Goal: Task Accomplishment & Management: Manage account settings

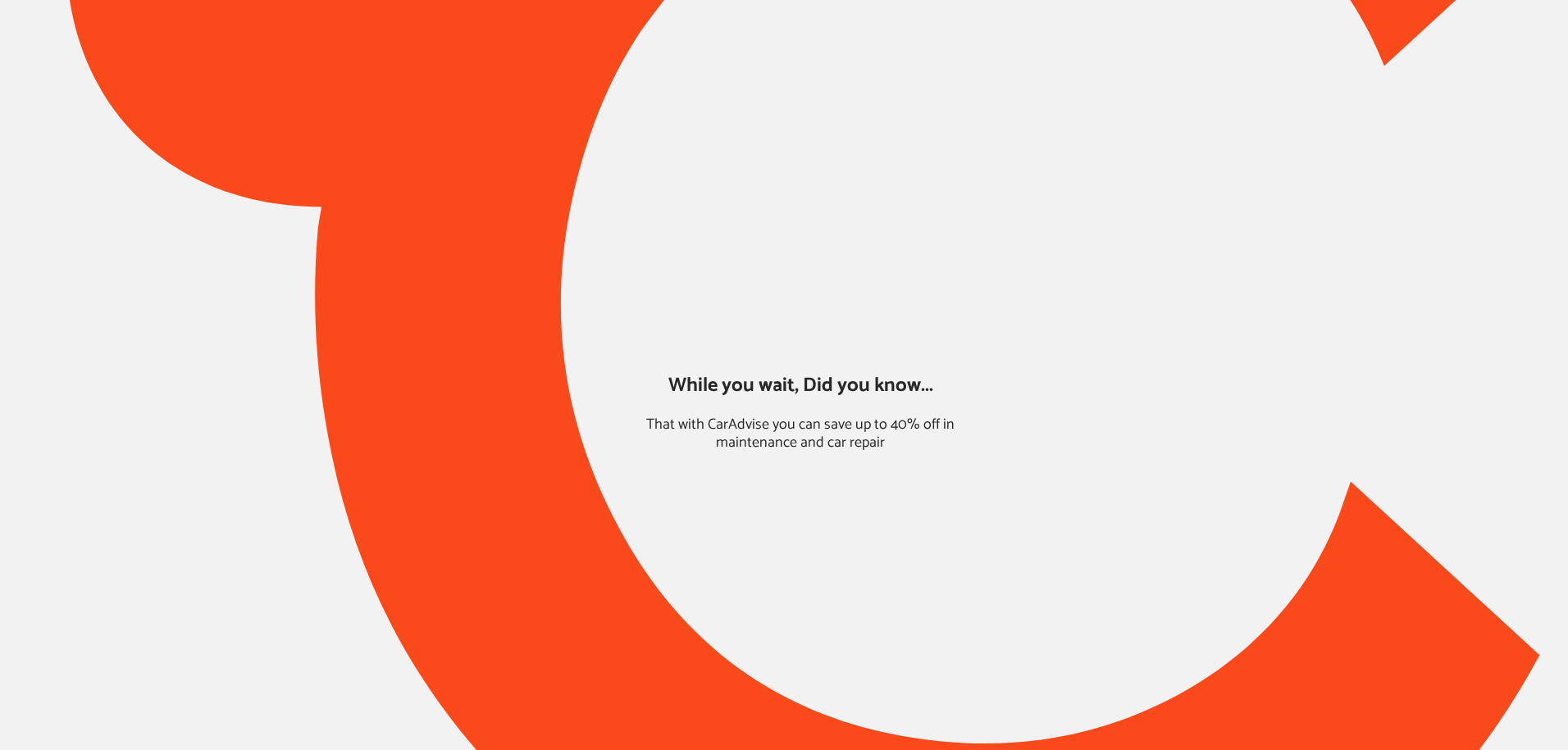
type input "*****"
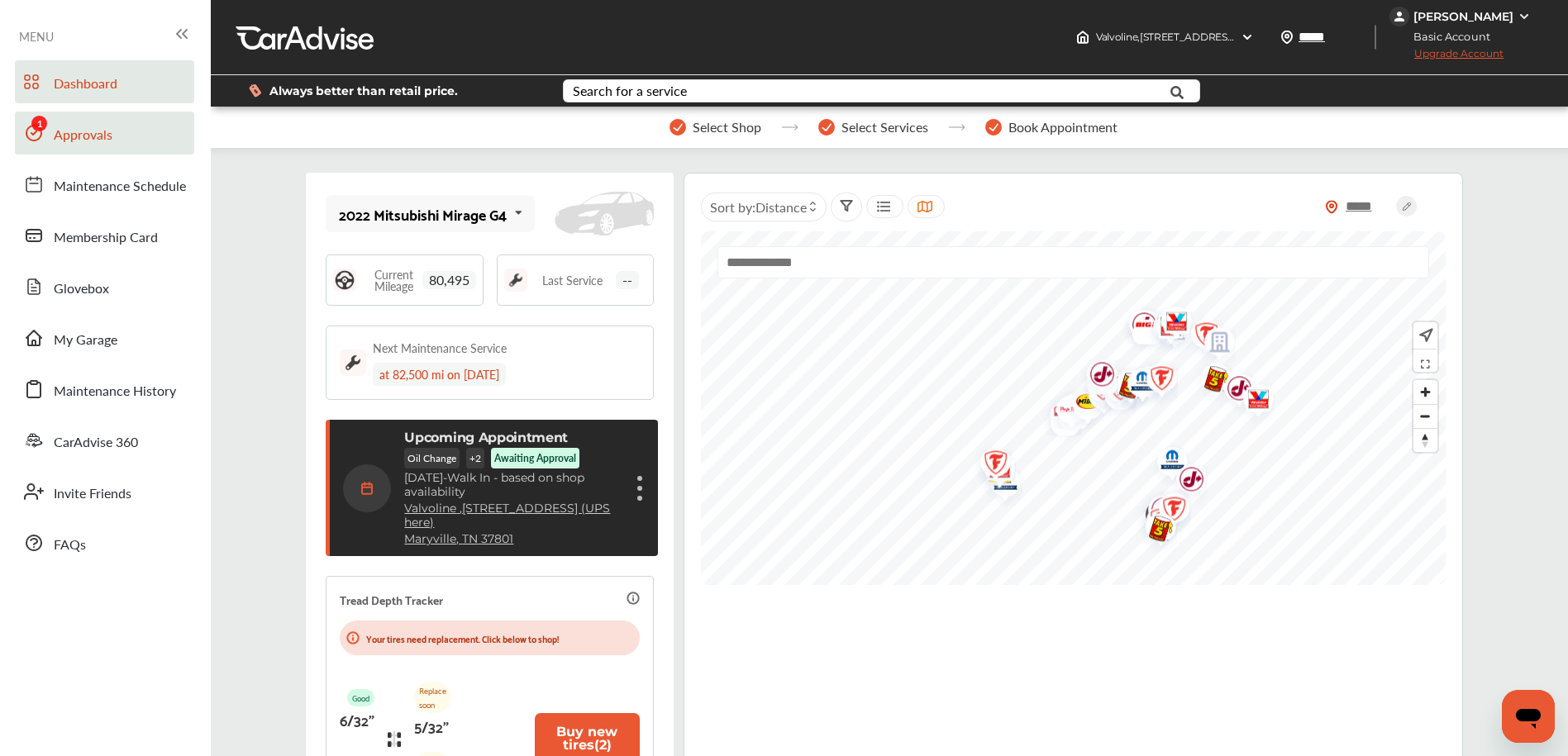
click at [101, 135] on span "Approvals" at bounding box center [83, 135] width 58 height 21
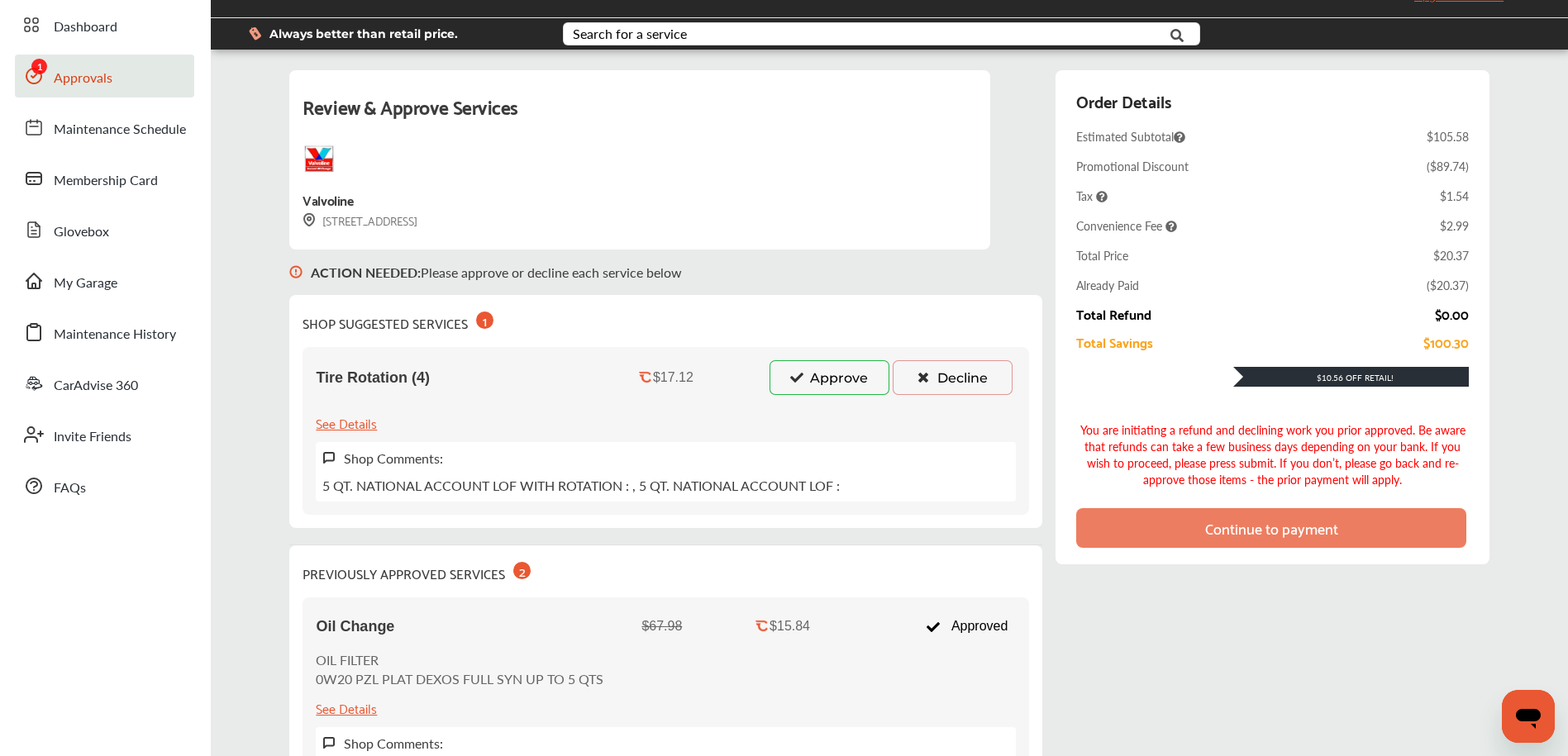
scroll to position [57, 0]
click at [799, 379] on icon at bounding box center [797, 376] width 16 height 11
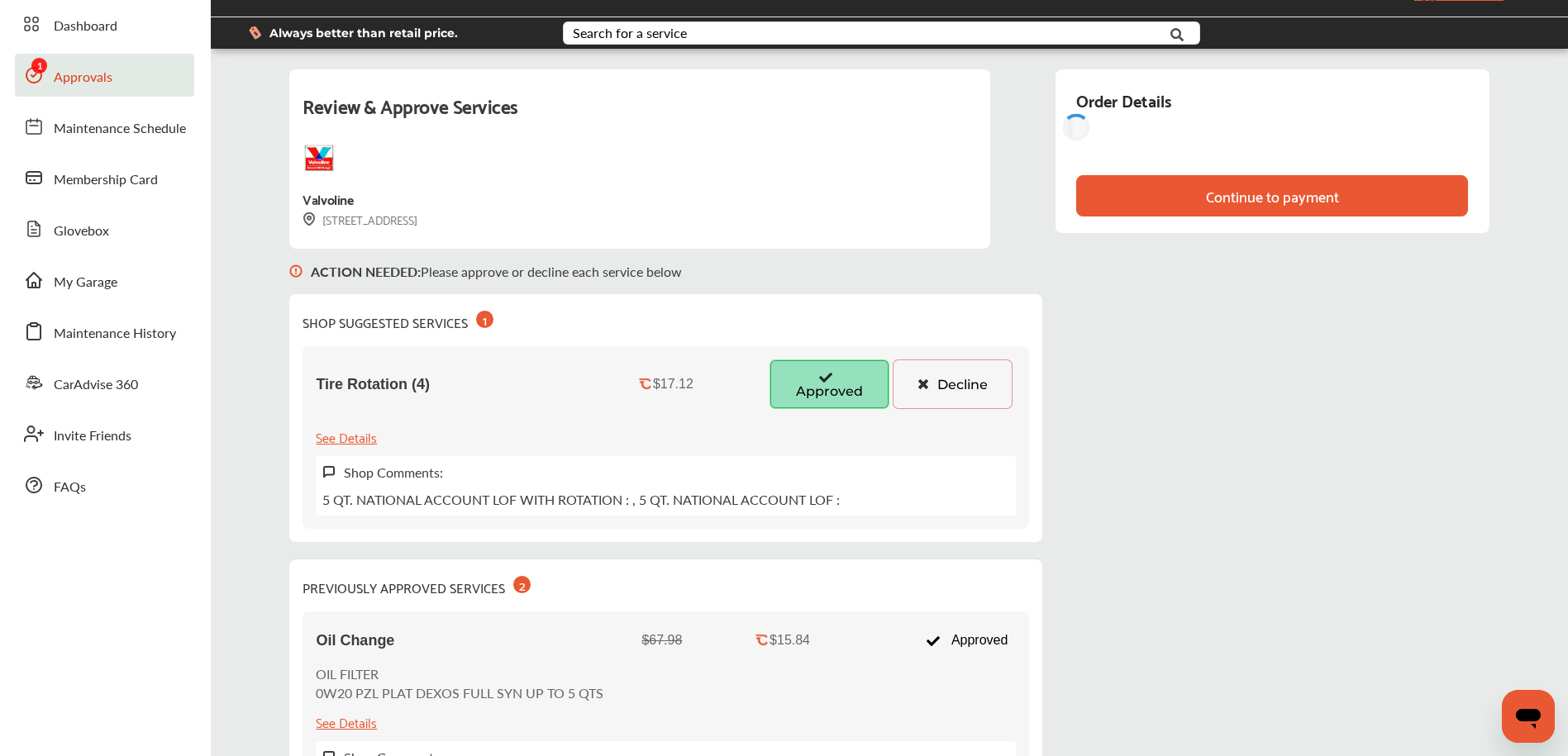
drag, startPoint x: 317, startPoint y: 219, endPoint x: 573, endPoint y: 218, distance: 256.0
click at [575, 218] on div "Review & Approve Services [GEOGRAPHIC_DATA] [STREET_ADDRESS]" at bounding box center [639, 159] width 701 height 179
click at [417, 218] on div "[STREET_ADDRESS]" at bounding box center [360, 218] width 115 height 19
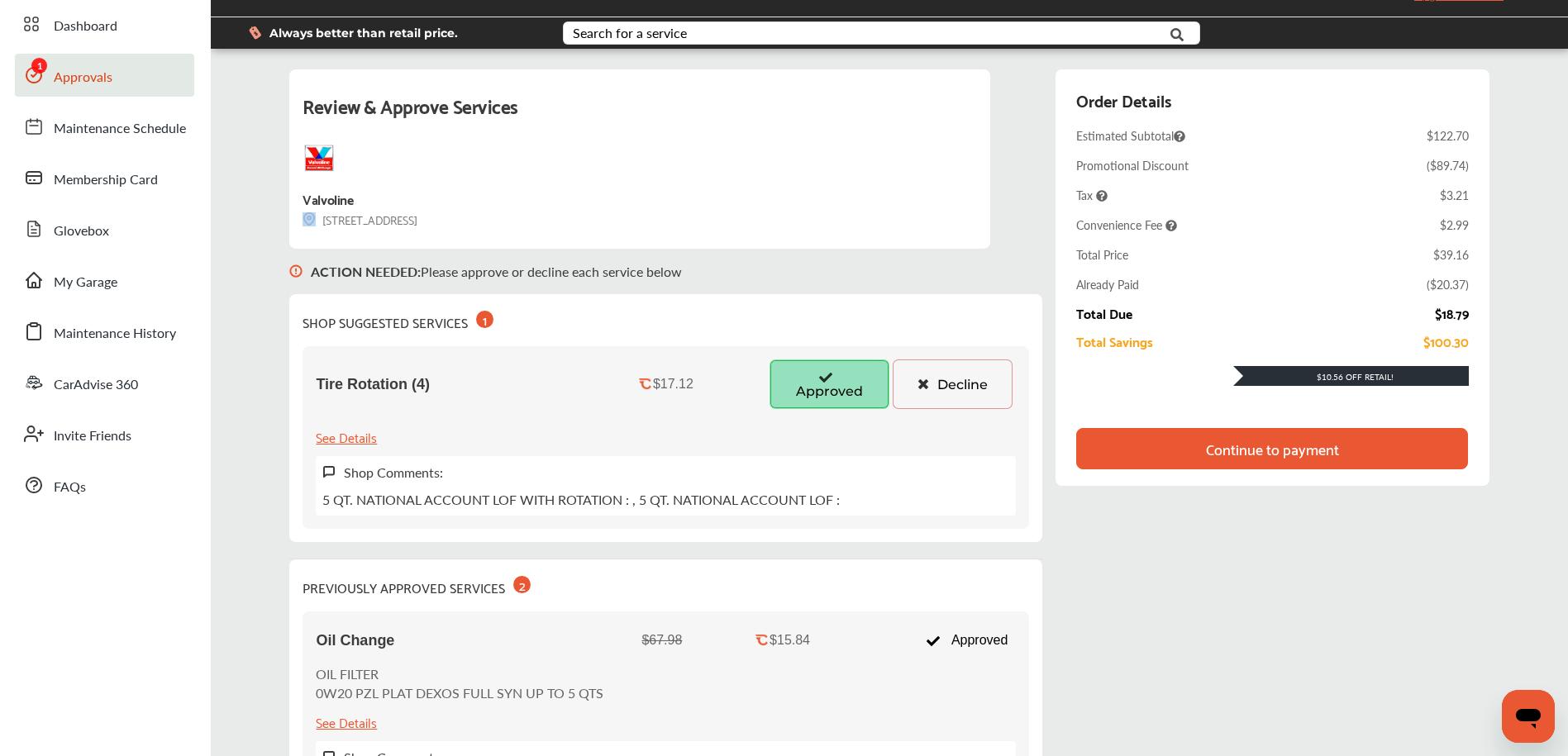
drag, startPoint x: 325, startPoint y: 223, endPoint x: 606, endPoint y: 224, distance: 281.0
click at [610, 224] on div "Review & Approve Services [GEOGRAPHIC_DATA] [STREET_ADDRESS]" at bounding box center [639, 159] width 701 height 179
click at [594, 225] on div "Review & Approve Services [GEOGRAPHIC_DATA] [STREET_ADDRESS]" at bounding box center [639, 159] width 701 height 179
drag, startPoint x: 322, startPoint y: 221, endPoint x: 563, endPoint y: 224, distance: 241.0
click at [564, 224] on div "Review & Approve Services [GEOGRAPHIC_DATA] [STREET_ADDRESS]" at bounding box center [639, 159] width 701 height 179
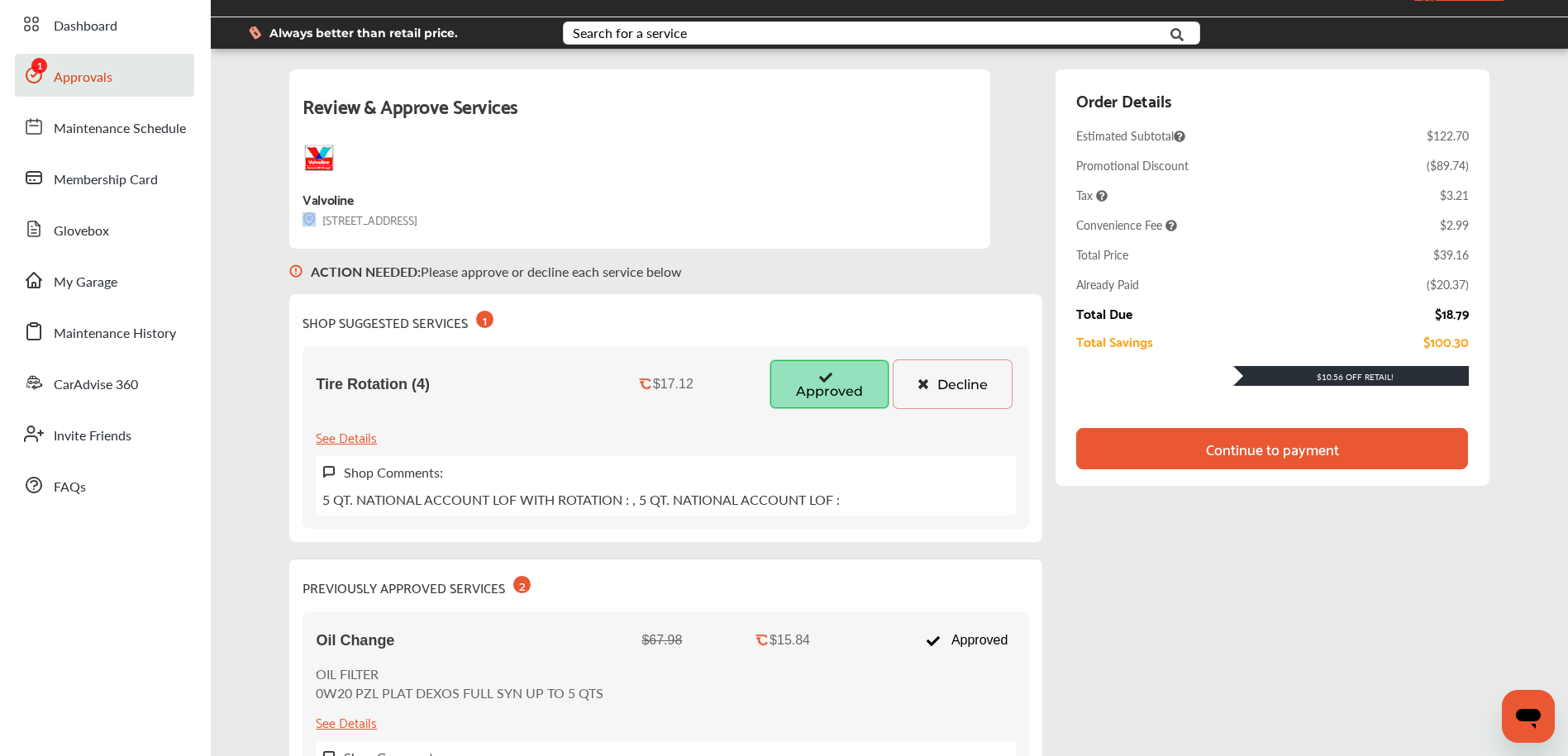
drag, startPoint x: 324, startPoint y: 223, endPoint x: 565, endPoint y: 225, distance: 241.0
click at [566, 225] on div "Review & Approve Services [GEOGRAPHIC_DATA] [STREET_ADDRESS]" at bounding box center [639, 159] width 701 height 179
click at [565, 225] on div "Review & Approve Services [GEOGRAPHIC_DATA] [STREET_ADDRESS]" at bounding box center [639, 159] width 701 height 179
click at [321, 223] on div "[STREET_ADDRESS]" at bounding box center [360, 218] width 115 height 19
drag, startPoint x: 321, startPoint y: 222, endPoint x: 556, endPoint y: 227, distance: 235.1
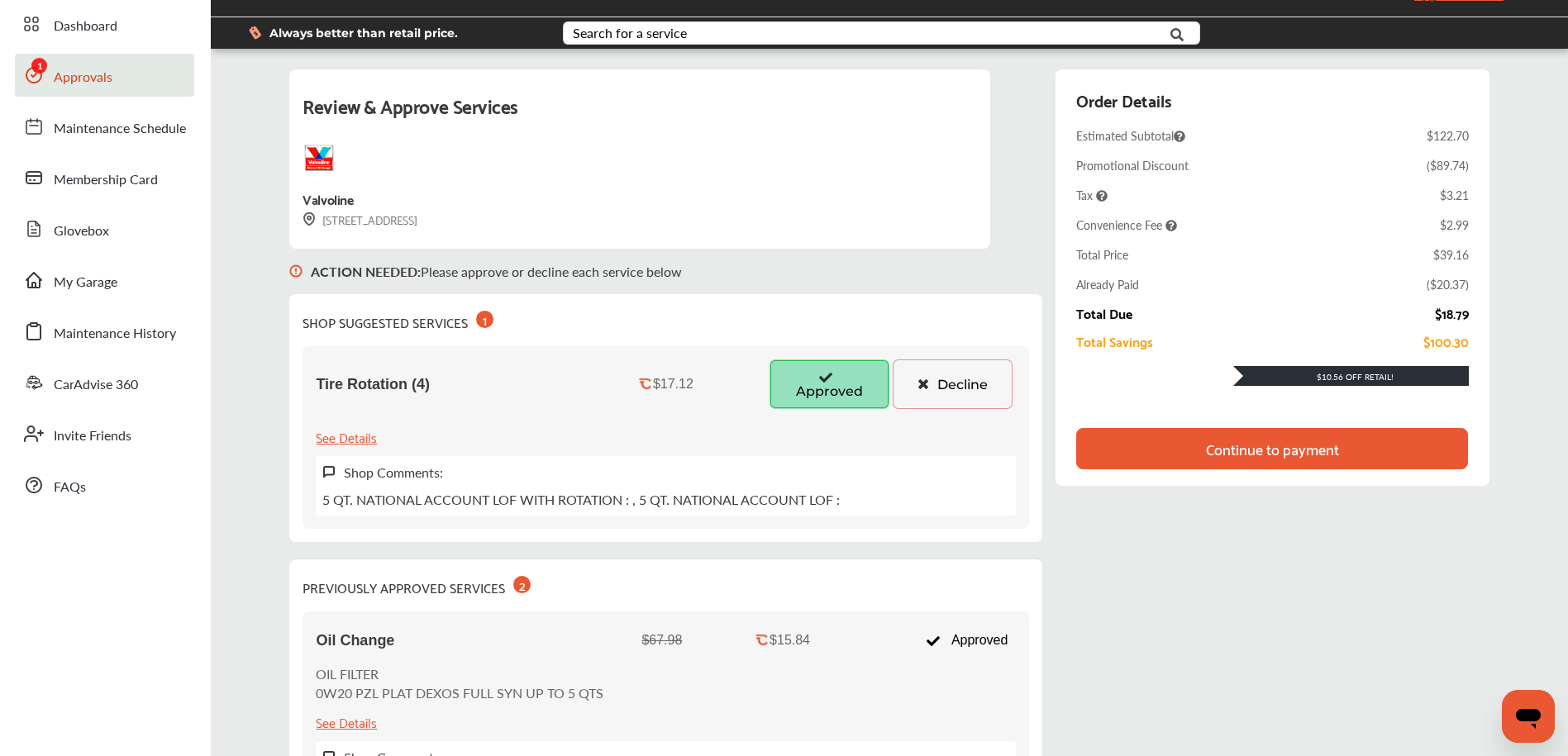
click at [417, 227] on div "[STREET_ADDRESS]" at bounding box center [360, 218] width 115 height 19
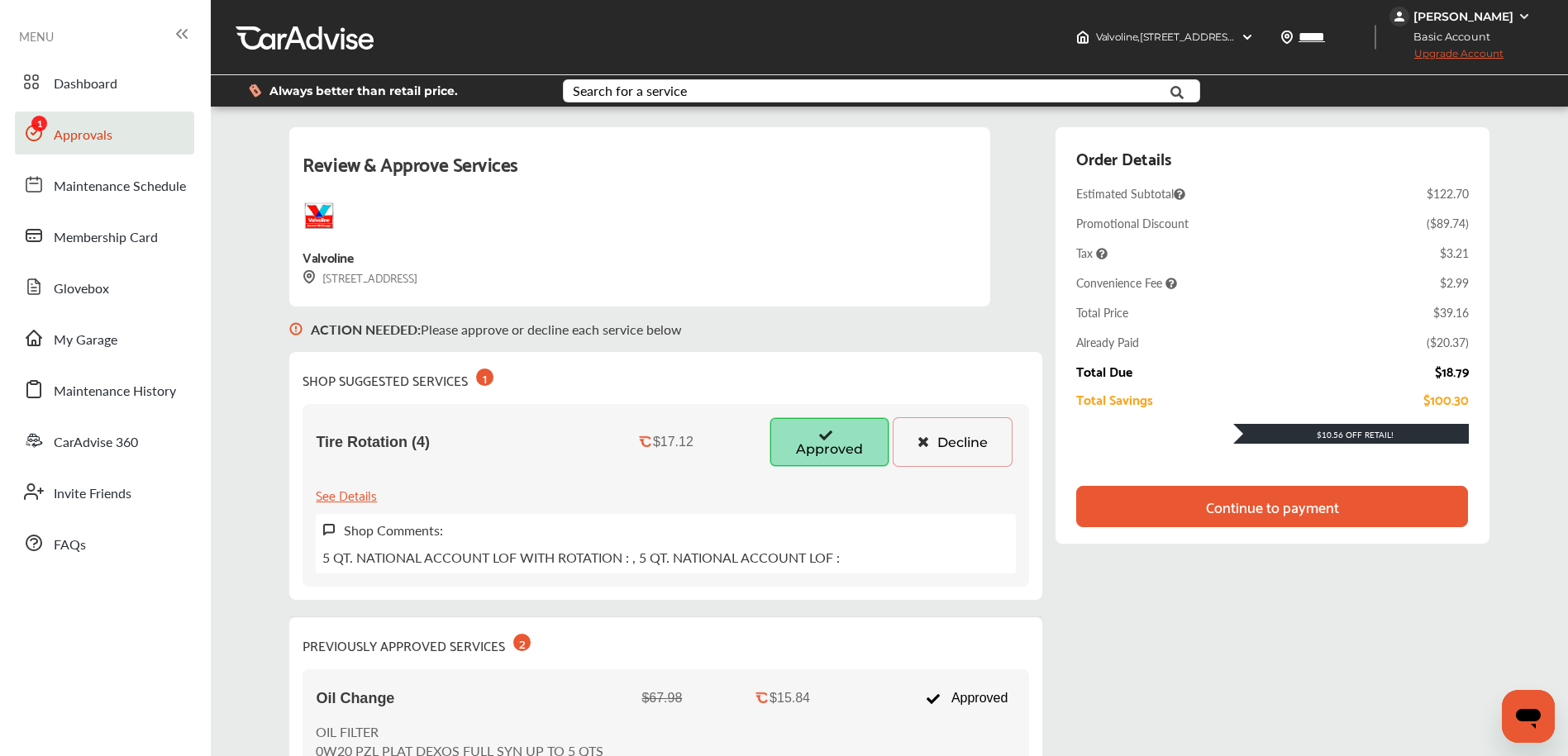
copy div "[STREET_ADDRESS]"
